Goal: Information Seeking & Learning: Learn about a topic

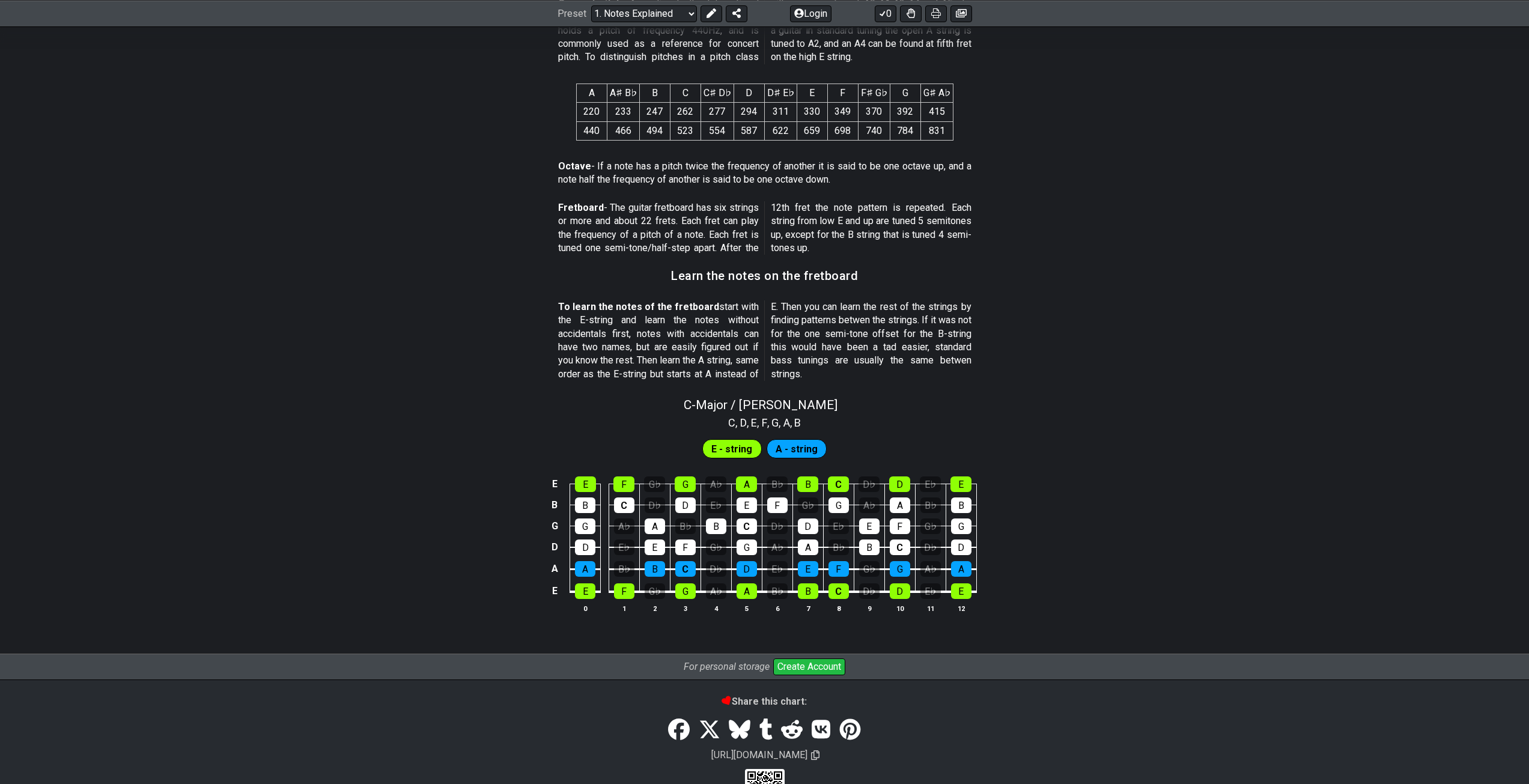
scroll to position [889, 0]
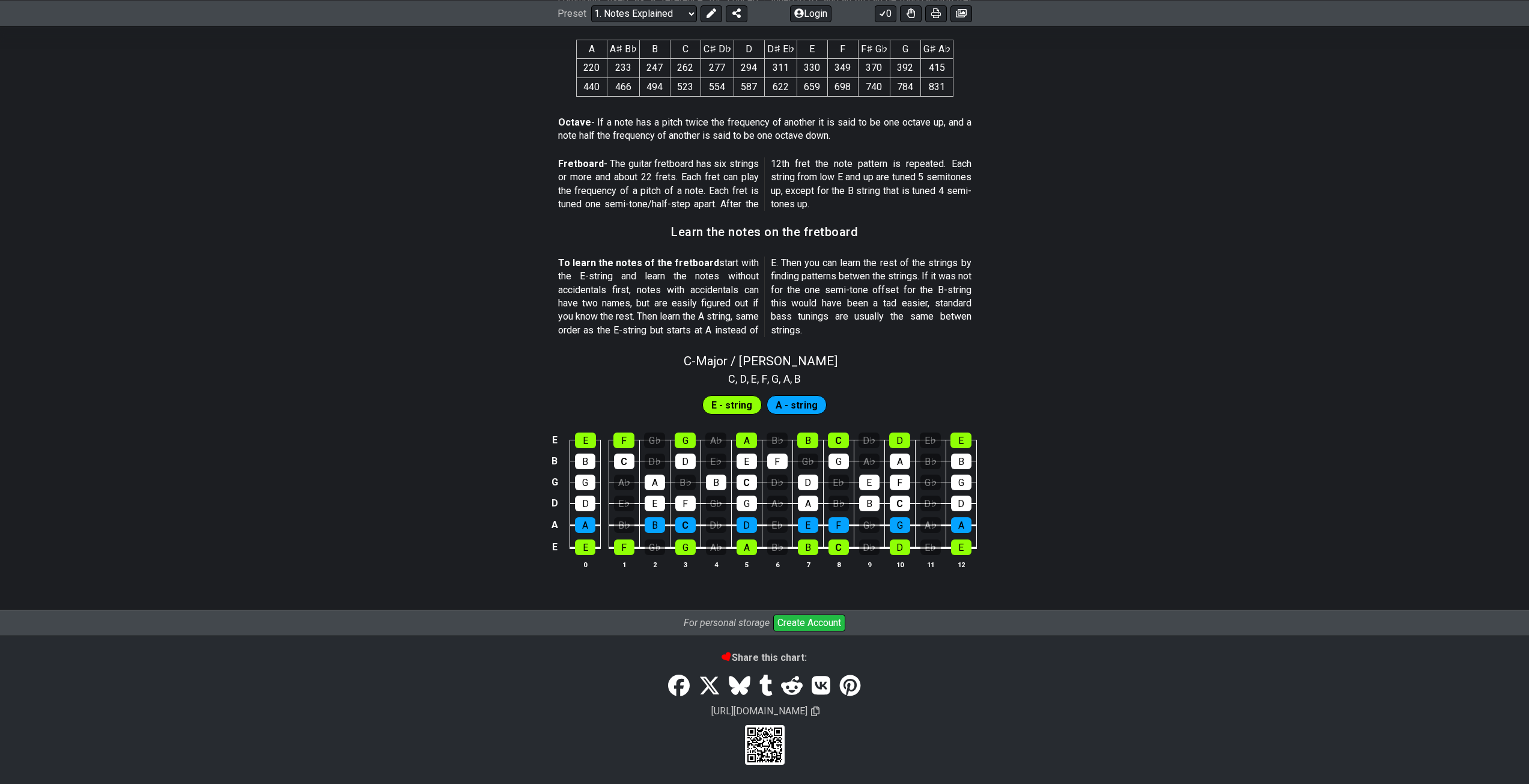
click at [746, 401] on span "E - string" at bounding box center [731, 405] width 41 height 17
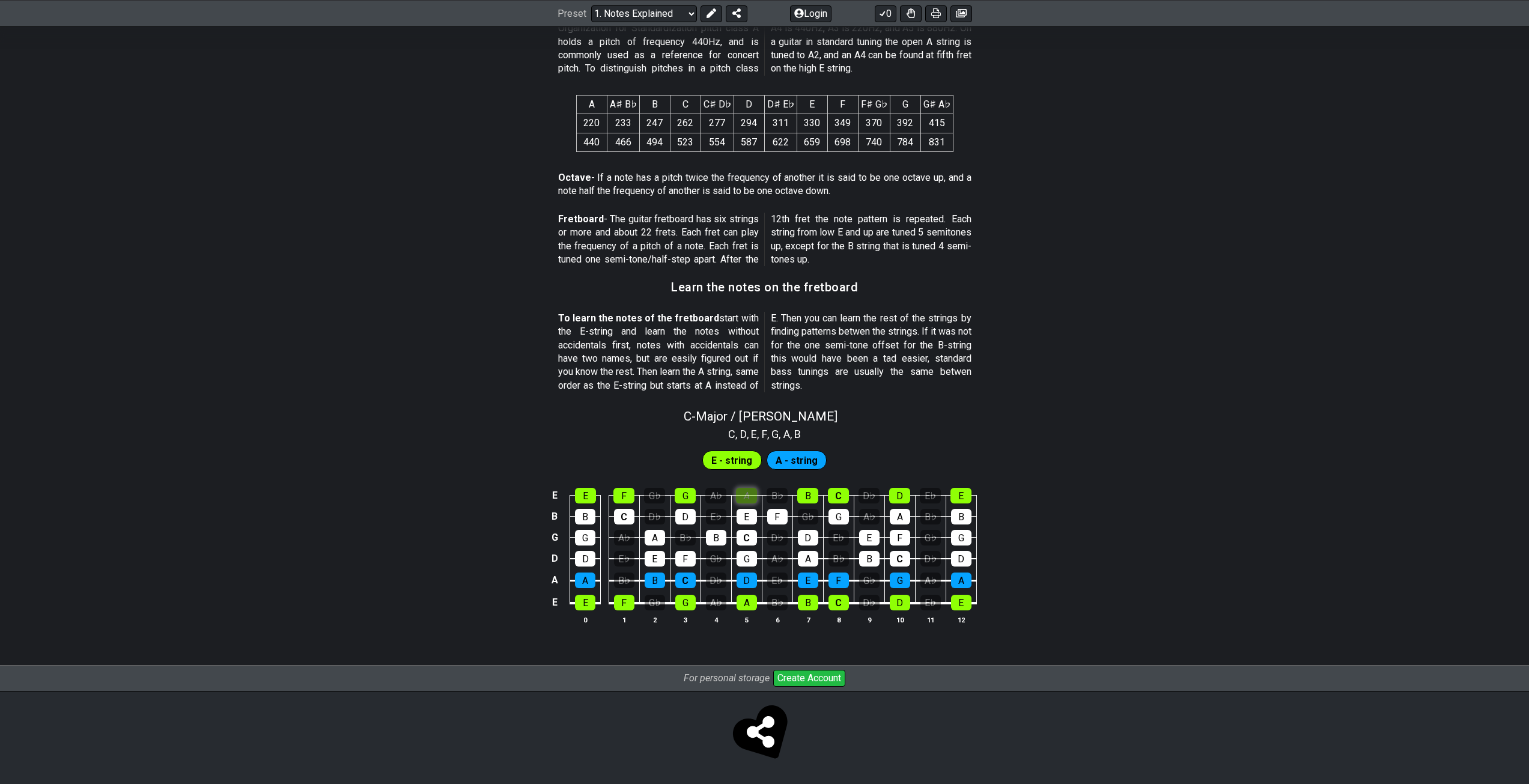
click at [744, 441] on div "C - Major / Ionian C , D , E , F , G , A , B E - string A - string E E F G♭ G A…" at bounding box center [764, 522] width 1529 height 239
click at [752, 494] on div "A" at bounding box center [746, 495] width 21 height 16
click at [589, 494] on div "E" at bounding box center [586, 495] width 21 height 16
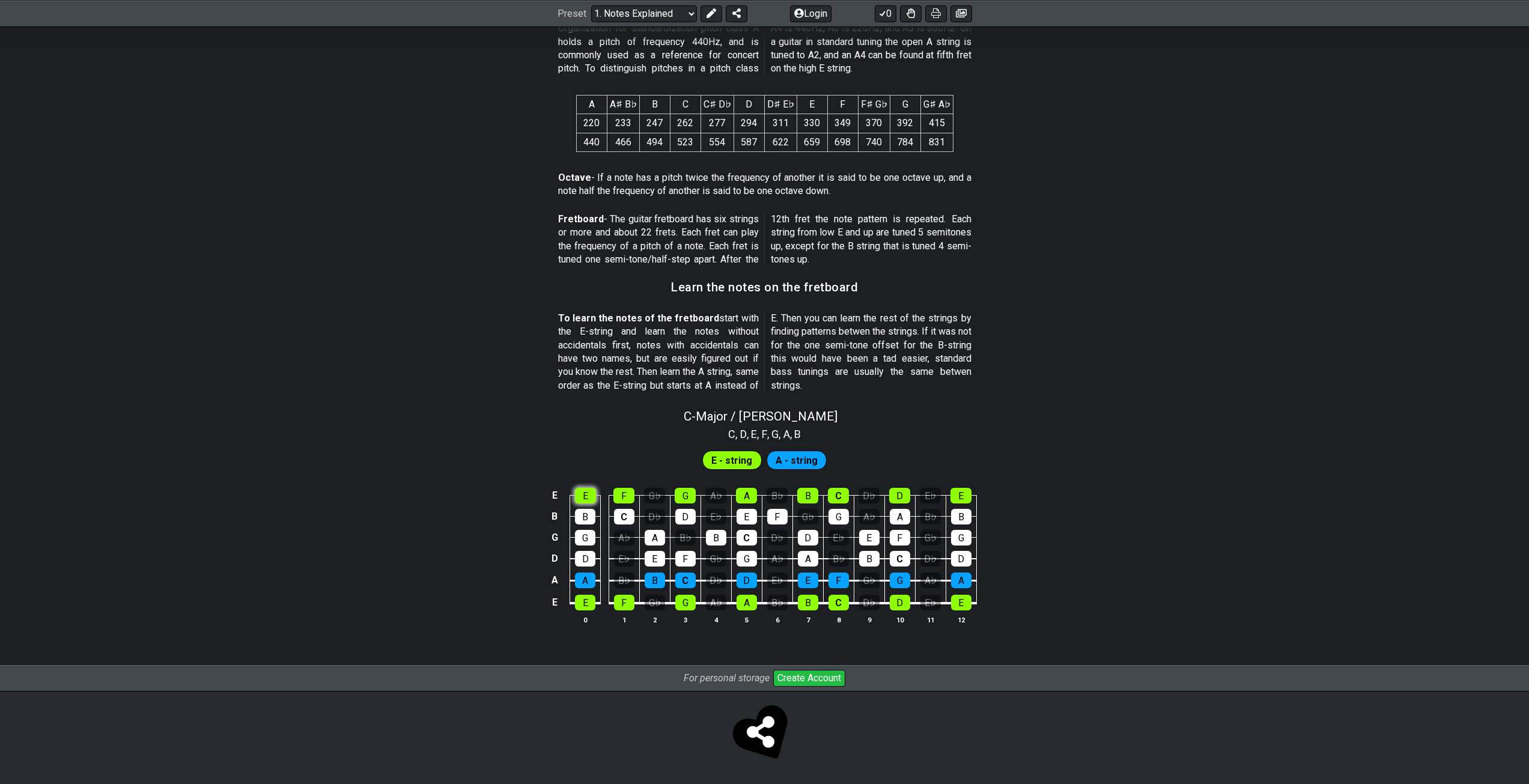
click at [589, 494] on div "E" at bounding box center [586, 495] width 21 height 16
click at [589, 511] on div "B" at bounding box center [585, 516] width 20 height 16
drag, startPoint x: 580, startPoint y: 506, endPoint x: 581, endPoint y: 516, distance: 10.0
click at [581, 516] on td "B" at bounding box center [585, 505] width 30 height 21
click at [586, 513] on div "B" at bounding box center [585, 516] width 20 height 16
